Goal: Task Accomplishment & Management: Complete application form

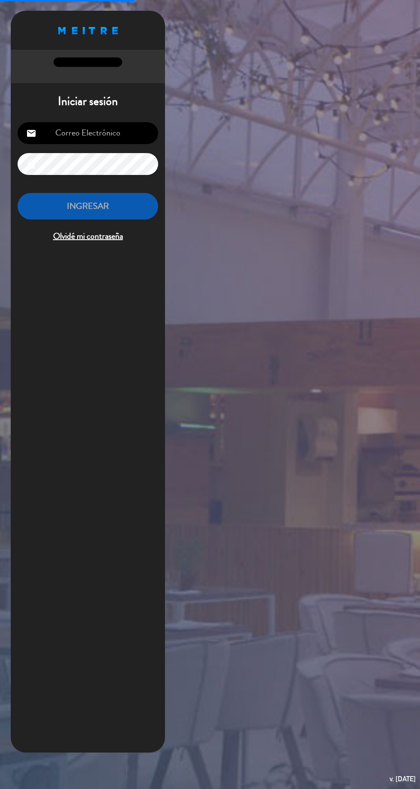
click at [111, 137] on input "email" at bounding box center [88, 133] width 141 height 22
type input "[EMAIL_ADDRESS][DOMAIN_NAME]"
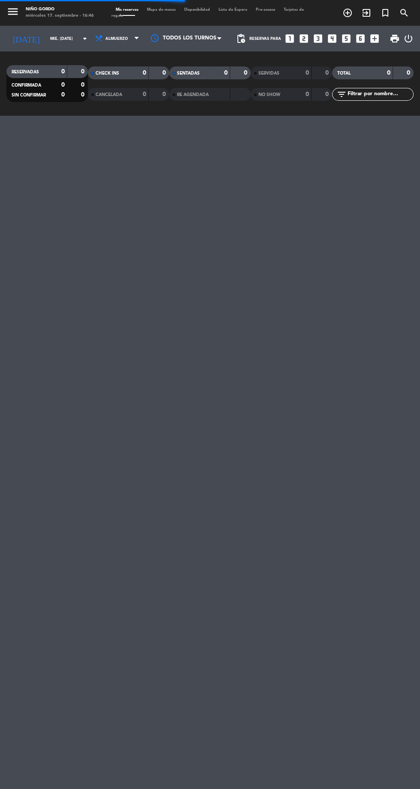
click at [160, 9] on span "Mapa de mesas" at bounding box center [161, 10] width 37 height 4
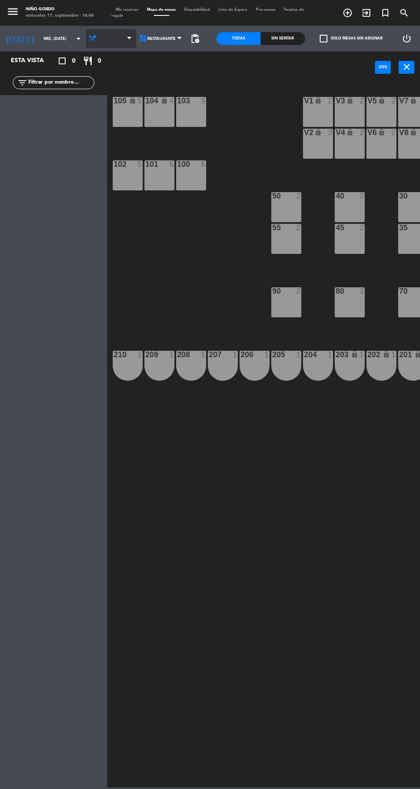
click at [99, 38] on span "Almuerzo" at bounding box center [110, 38] width 22 height 5
click at [101, 80] on ng-component "menu Niño Gordo miércoles 17. septiembre - 16:46 Mis reservas Mapa de mesas Dis…" at bounding box center [210, 393] width 420 height 787
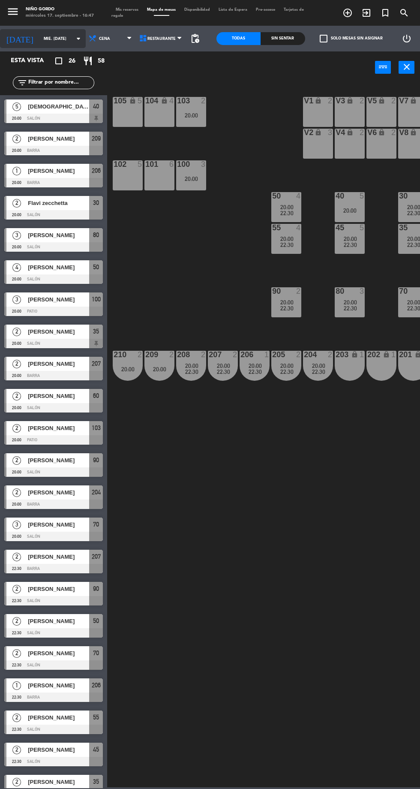
click at [54, 44] on input "mié. [DATE]" at bounding box center [66, 38] width 54 height 13
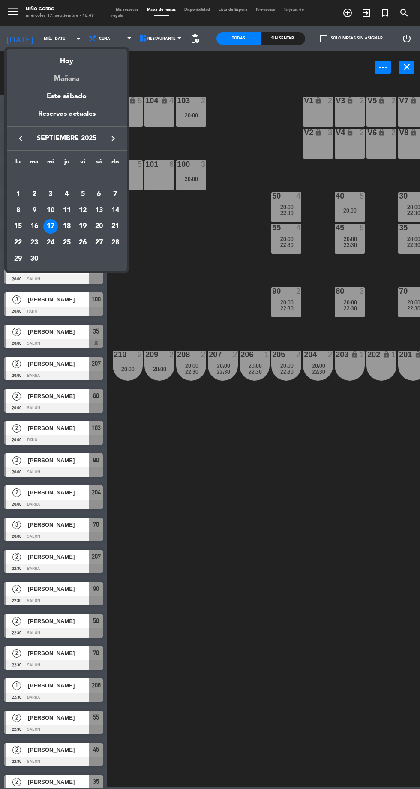
click at [66, 79] on div "Mañana" at bounding box center [67, 76] width 120 height 18
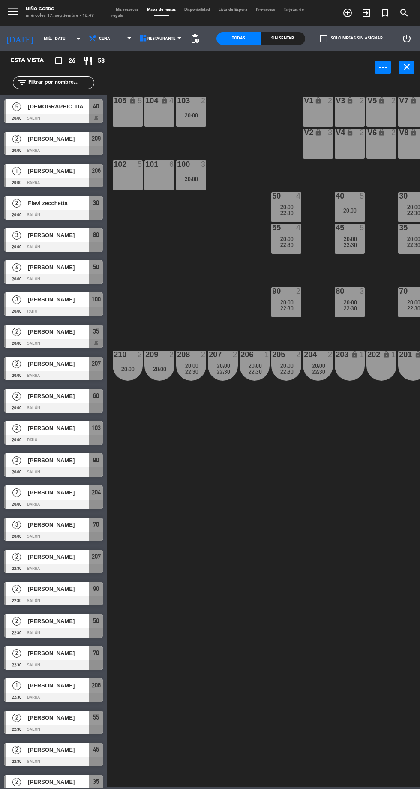
type input "[DEMOGRAPHIC_DATA] [DATE]"
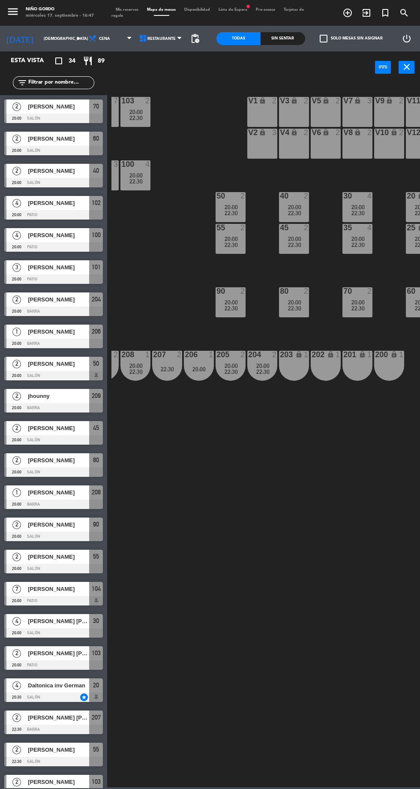
scroll to position [0, 50]
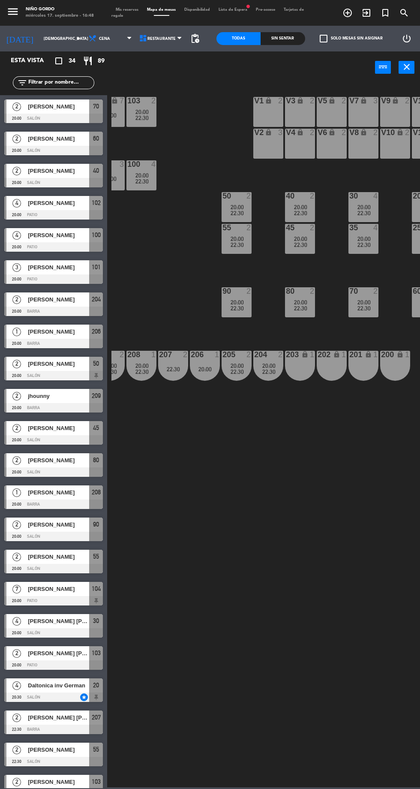
click at [294, 369] on div "203 lock 1" at bounding box center [300, 366] width 30 height 30
click at [338, 367] on div "202 lock 1" at bounding box center [332, 366] width 30 height 30
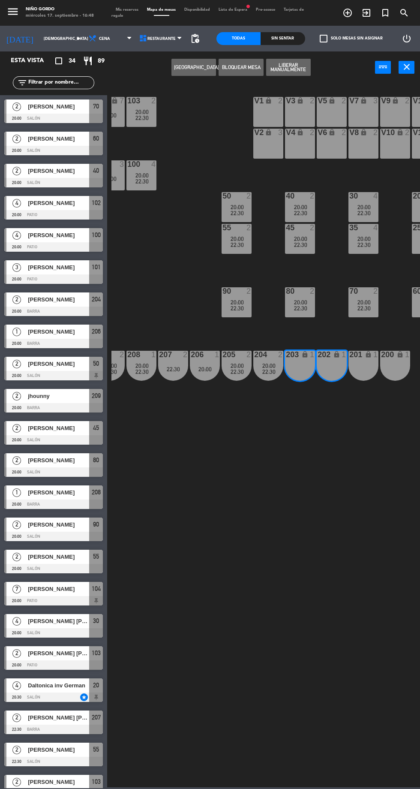
click at [202, 67] on button "[GEOGRAPHIC_DATA]" at bounding box center [193, 67] width 45 height 17
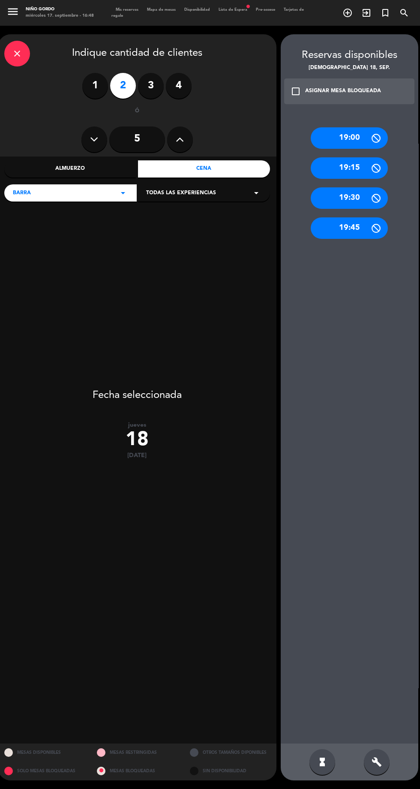
click at [384, 774] on div "build" at bounding box center [377, 762] width 26 height 26
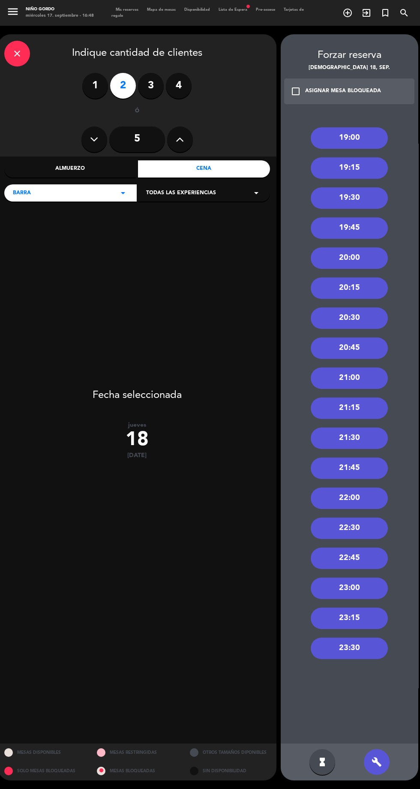
click at [360, 527] on div "22:30" at bounding box center [349, 527] width 77 height 21
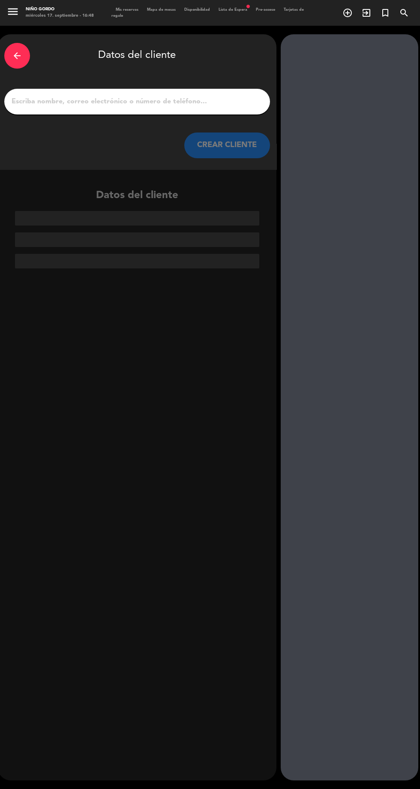
click at [204, 105] on input "1" at bounding box center [137, 102] width 253 height 12
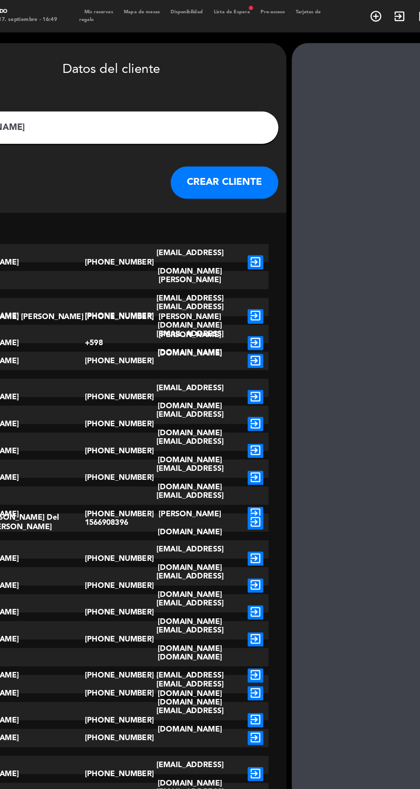
type input "[PERSON_NAME]"
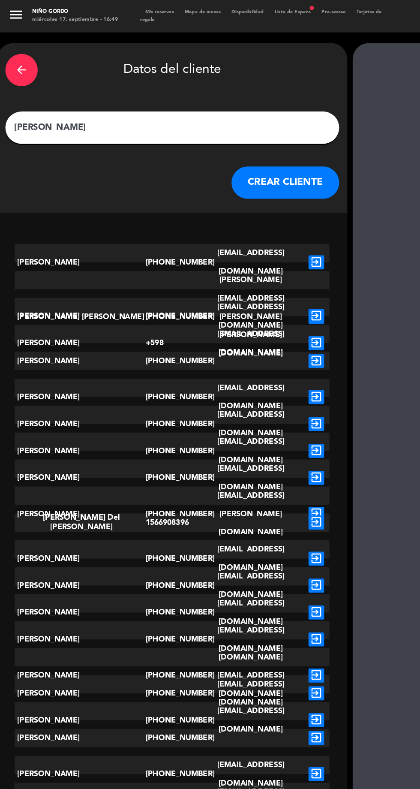
click at [252, 140] on button "CREAR CLIENTE" at bounding box center [227, 145] width 86 height 26
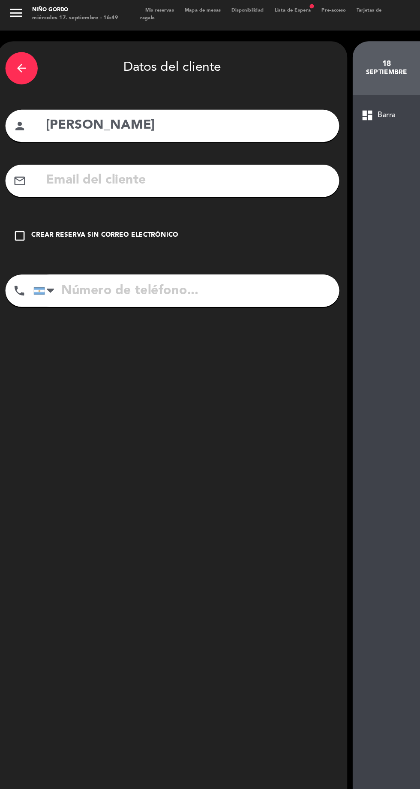
click at [156, 235] on input "tel" at bounding box center [148, 233] width 243 height 26
type input "[PHONE_NUMBER]"
click at [85, 142] on input "text" at bounding box center [150, 145] width 228 height 18
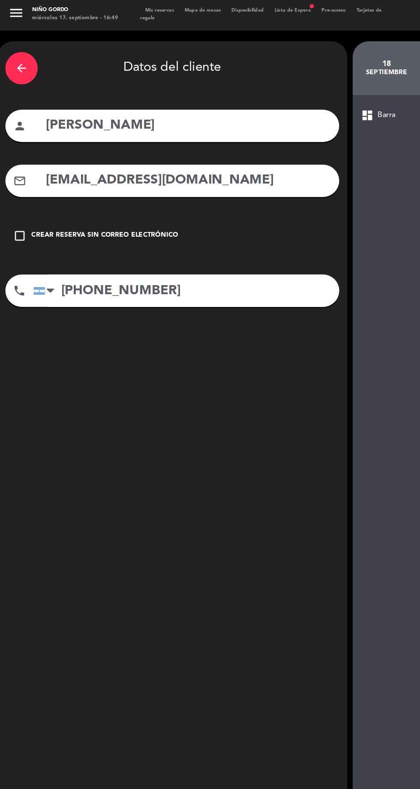
type input "[EMAIL_ADDRESS][DOMAIN_NAME]"
click at [319, 252] on div "dashboard Barra RESERVAR Y PERSONALIZAR RESERVAR Y TERMINAR" at bounding box center [350, 428] width 138 height 703
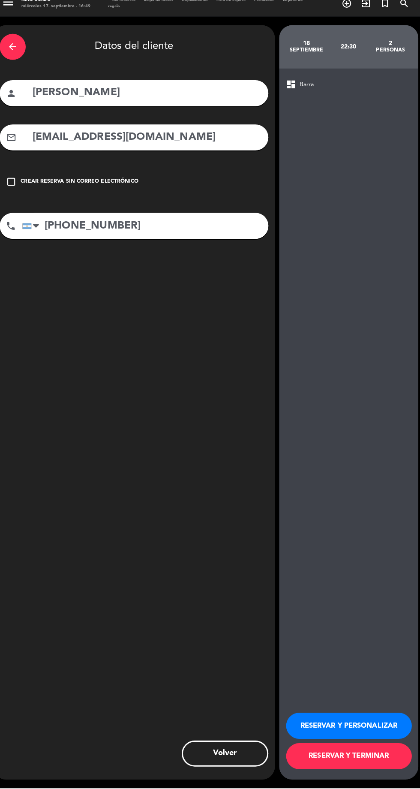
click at [377, 770] on button "RESERVAR Y TERMINAR" at bounding box center [350, 757] width 124 height 26
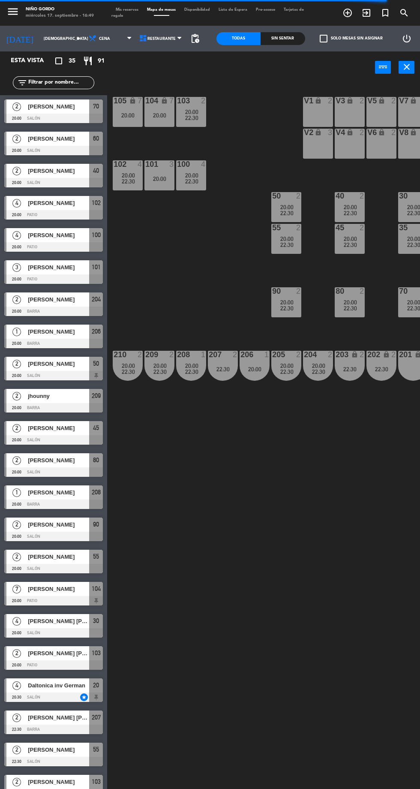
scroll to position [0, 110]
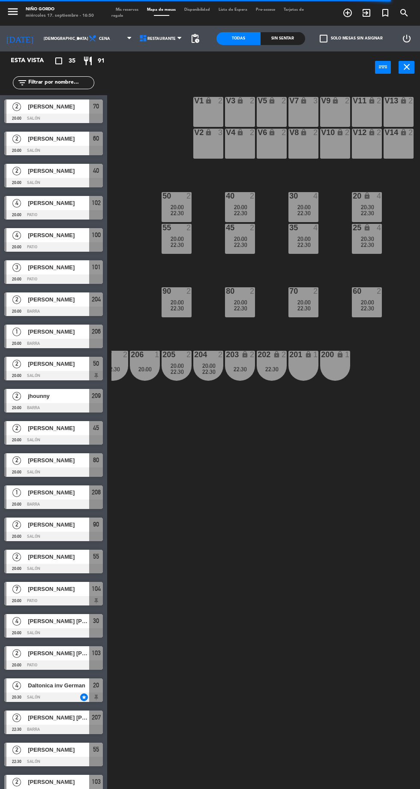
click at [269, 366] on div "22:30" at bounding box center [272, 369] width 30 height 6
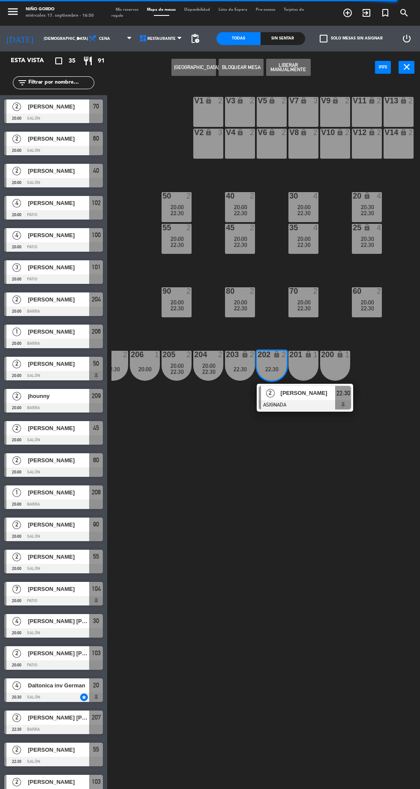
click at [325, 405] on div at bounding box center [305, 404] width 92 height 9
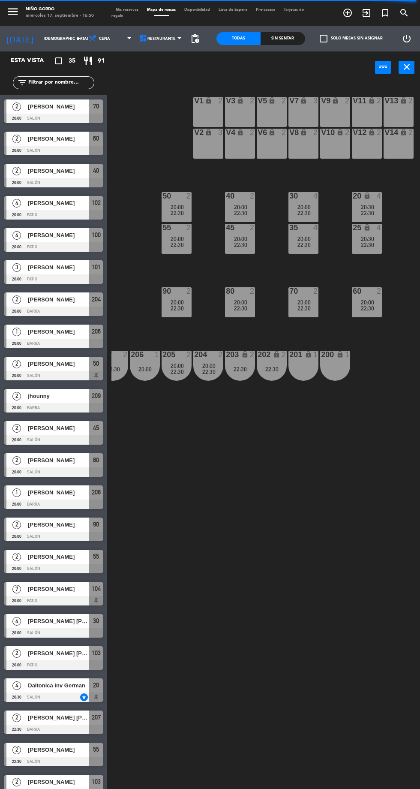
click at [255, 641] on div "105 lock 7 20:00 104 lock 7 20:00 103 2 20:00 22:30 V1 lock 2 V3 lock 2 V9 lock…" at bounding box center [265, 476] width 309 height 788
